Goal: Find specific page/section: Find specific page/section

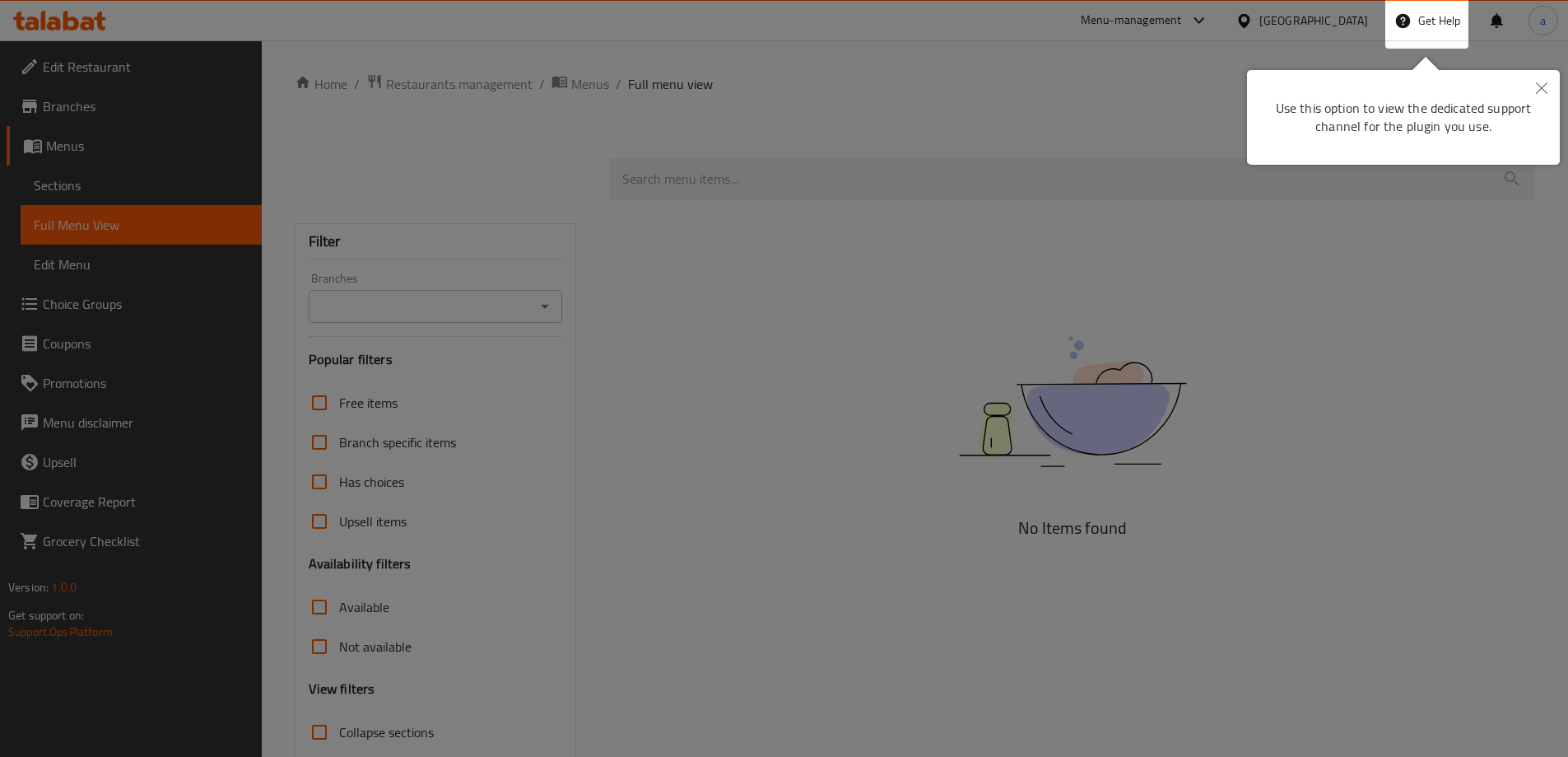
click at [1553, 93] on button "Close" at bounding box center [1541, 88] width 36 height 38
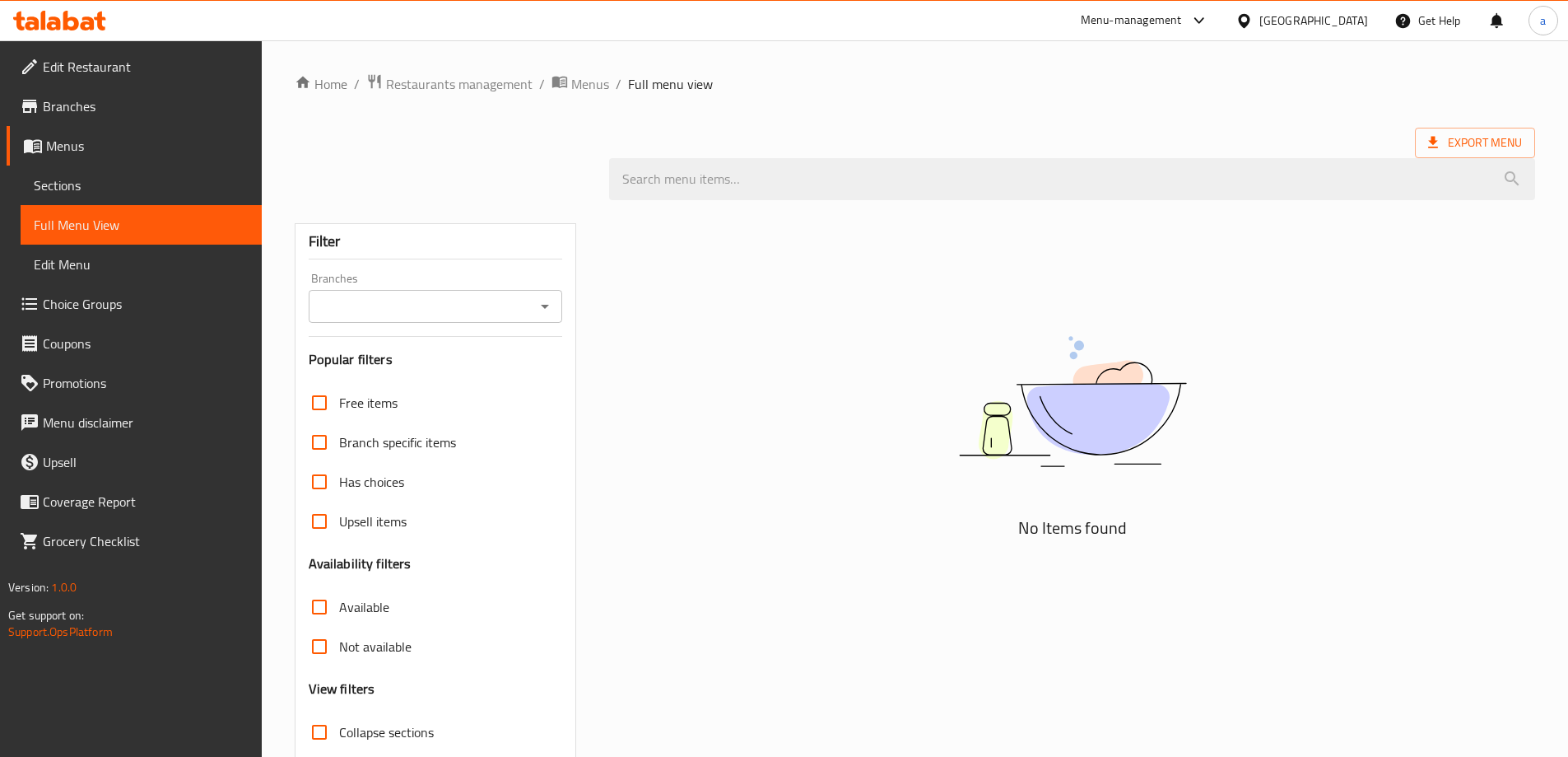
click at [1288, 32] on div "[GEOGRAPHIC_DATA]" at bounding box center [1301, 20] width 159 height 39
click at [1276, 24] on div "[GEOGRAPHIC_DATA]" at bounding box center [1313, 21] width 108 height 18
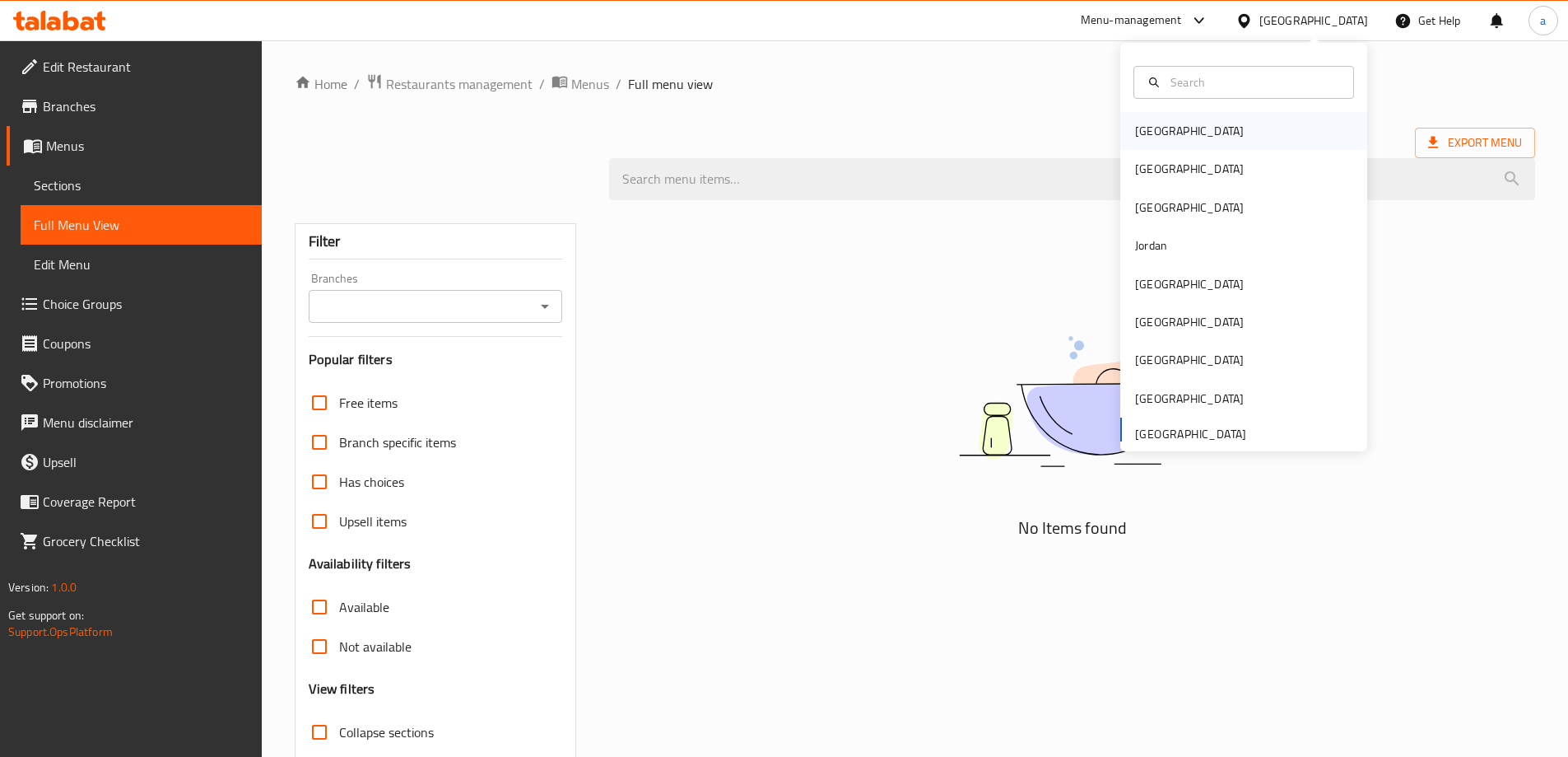
click at [1153, 127] on div "[GEOGRAPHIC_DATA]" at bounding box center [1188, 131] width 108 height 18
